Goal: Find specific page/section: Find specific page/section

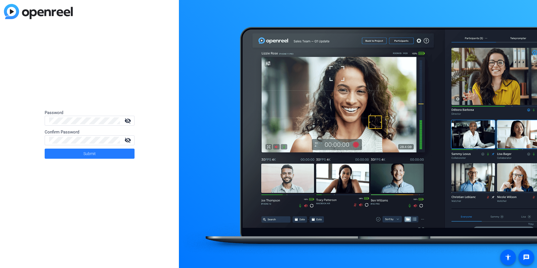
click at [73, 153] on span at bounding box center [90, 153] width 90 height 13
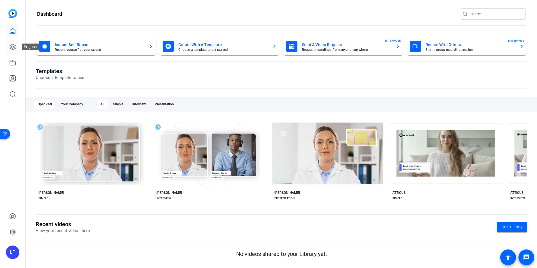
click at [10, 46] on icon at bounding box center [12, 47] width 7 height 7
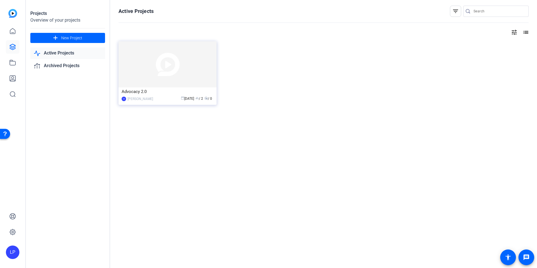
click at [59, 53] on link "Active Projects" at bounding box center [67, 53] width 75 height 12
click at [63, 52] on link "Active Projects" at bounding box center [67, 53] width 75 height 12
click at [194, 72] on img at bounding box center [168, 64] width 98 height 46
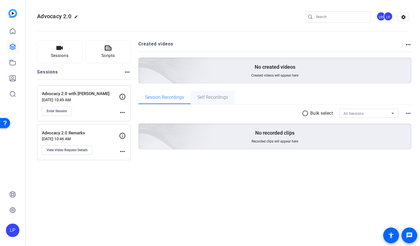
click at [214, 98] on span "Self Recordings" at bounding box center [213, 97] width 31 height 4
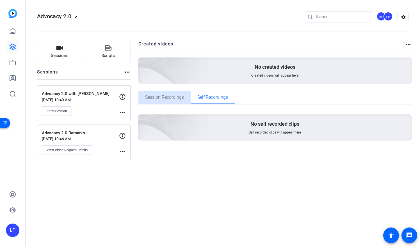
click at [171, 99] on span "Session Recordings" at bounding box center [164, 97] width 39 height 4
